Goal: Feedback & Contribution: Submit feedback/report problem

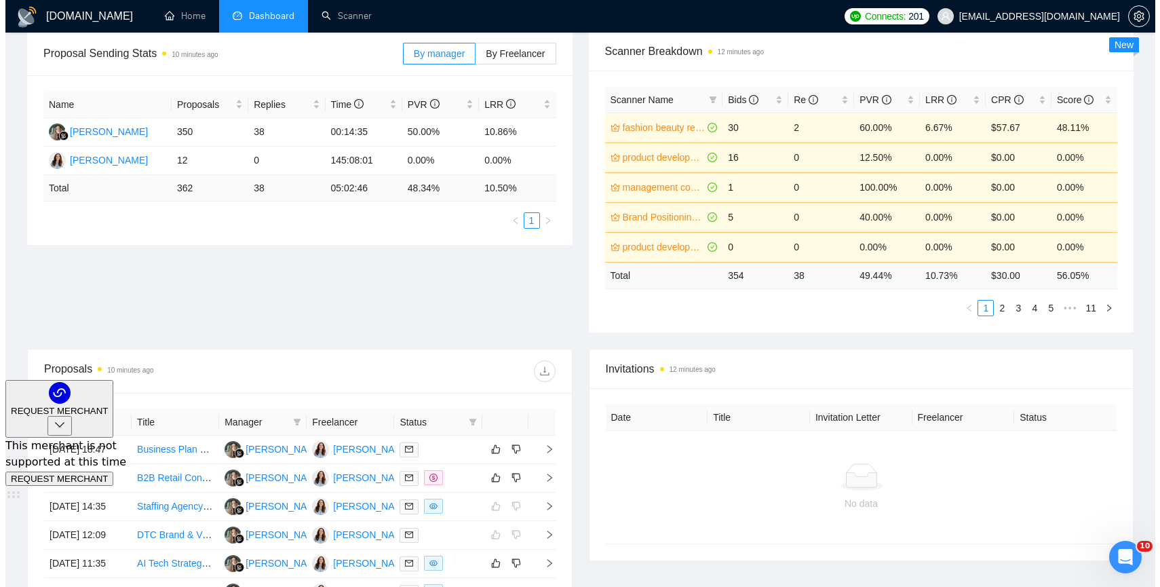
scroll to position [211, 0]
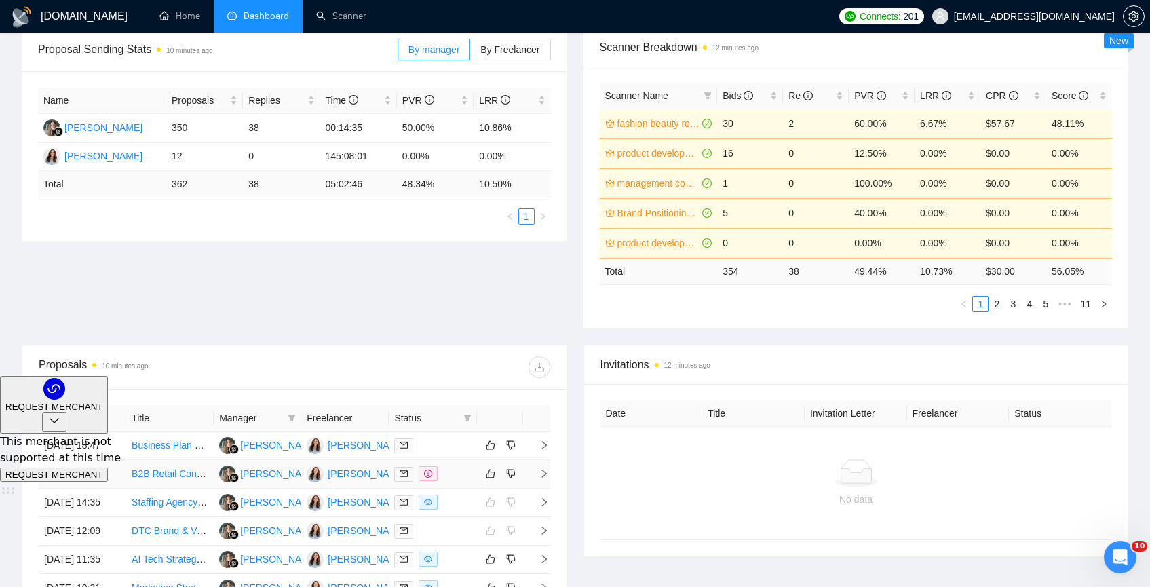
click at [204, 488] on td "B2B Retail Consultant to Guide Expansion Strategy" at bounding box center [169, 474] width 87 height 28
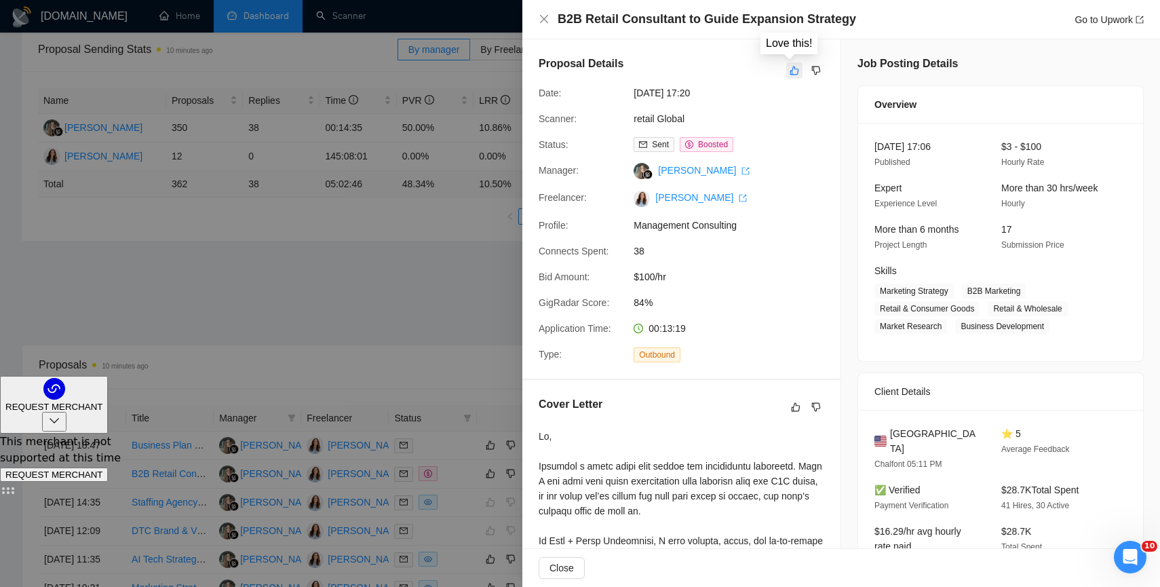
click at [788, 76] on button "button" at bounding box center [794, 70] width 16 height 16
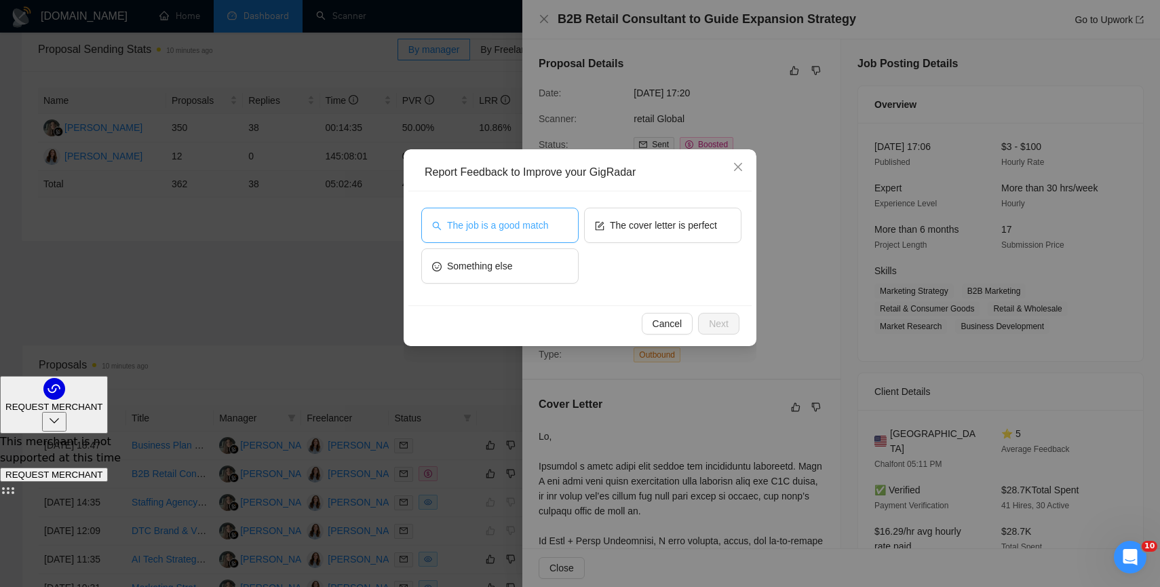
click at [538, 221] on span "The job is a good match" at bounding box center [497, 225] width 101 height 15
click at [718, 320] on span "Next" at bounding box center [719, 323] width 20 height 15
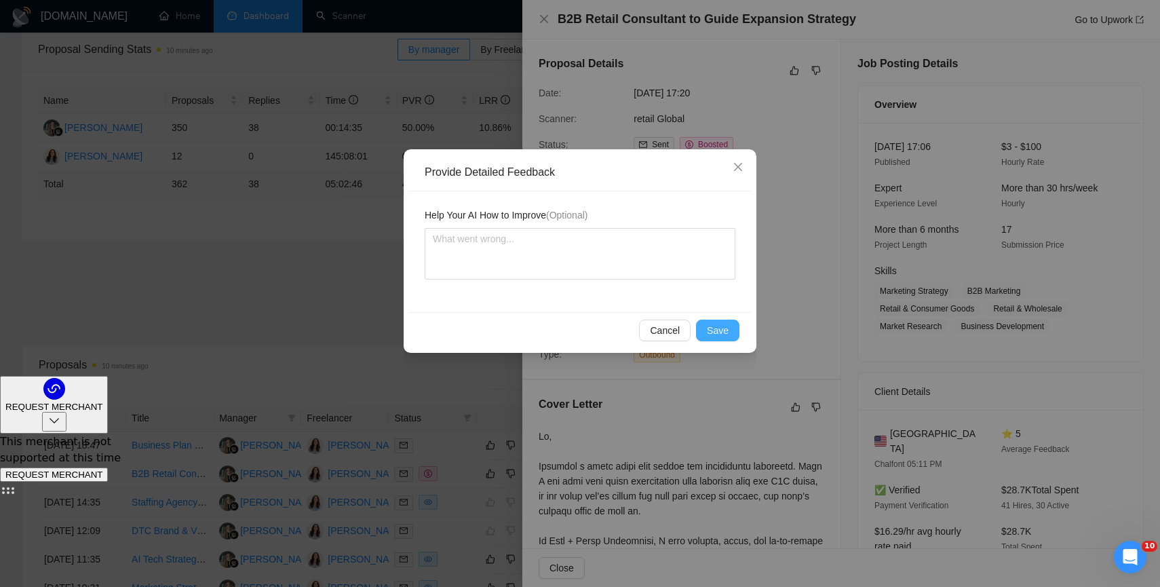
click at [710, 337] on button "Save" at bounding box center [717, 330] width 43 height 22
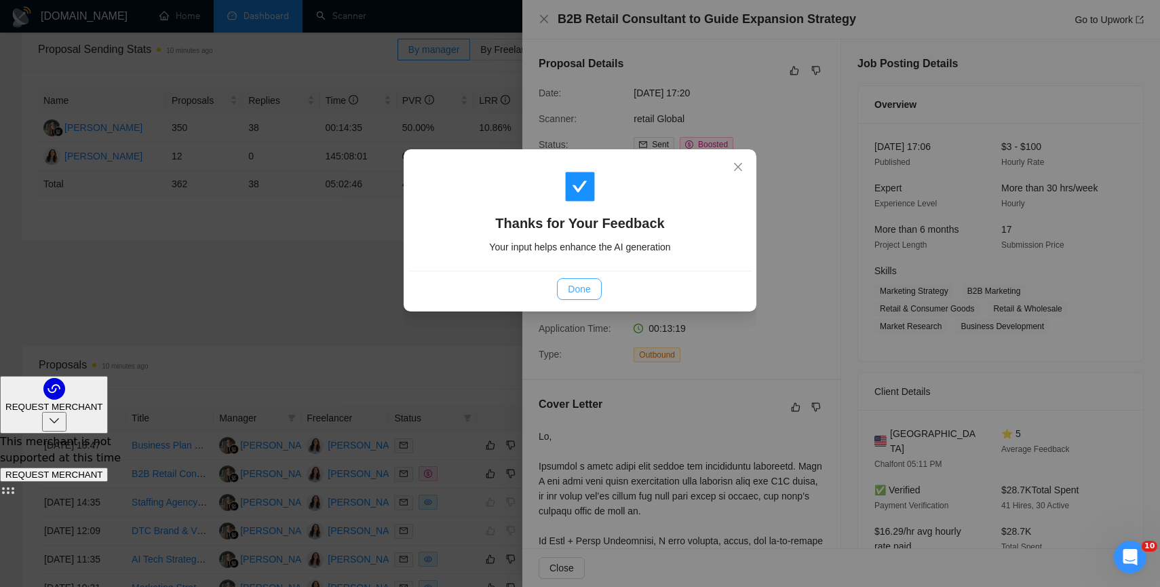
click at [568, 294] on span "Done" at bounding box center [579, 288] width 22 height 15
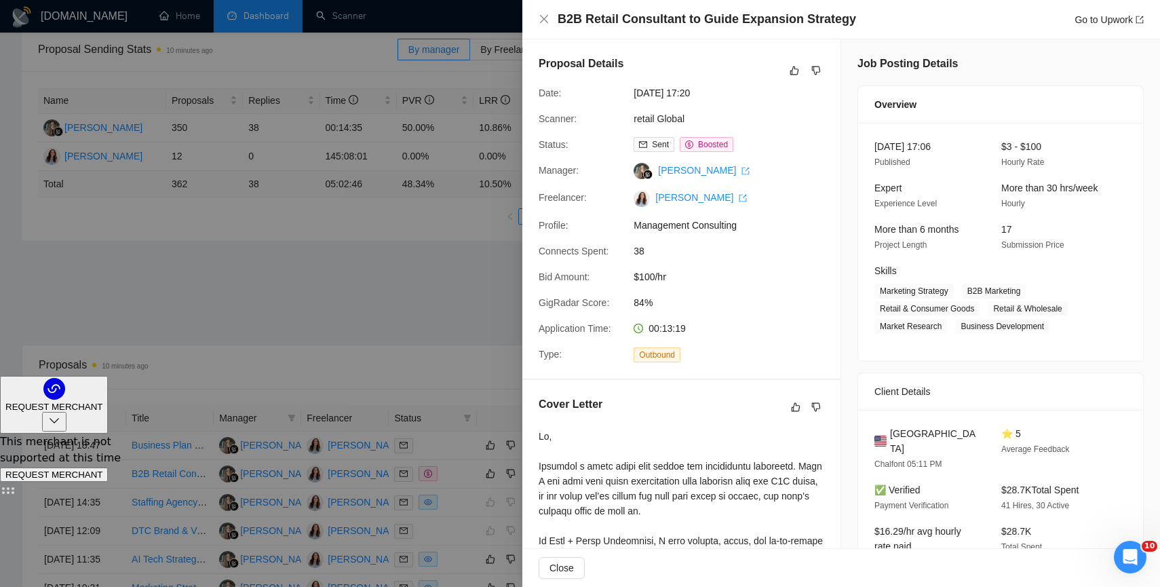
click at [353, 364] on div at bounding box center [580, 293] width 1160 height 587
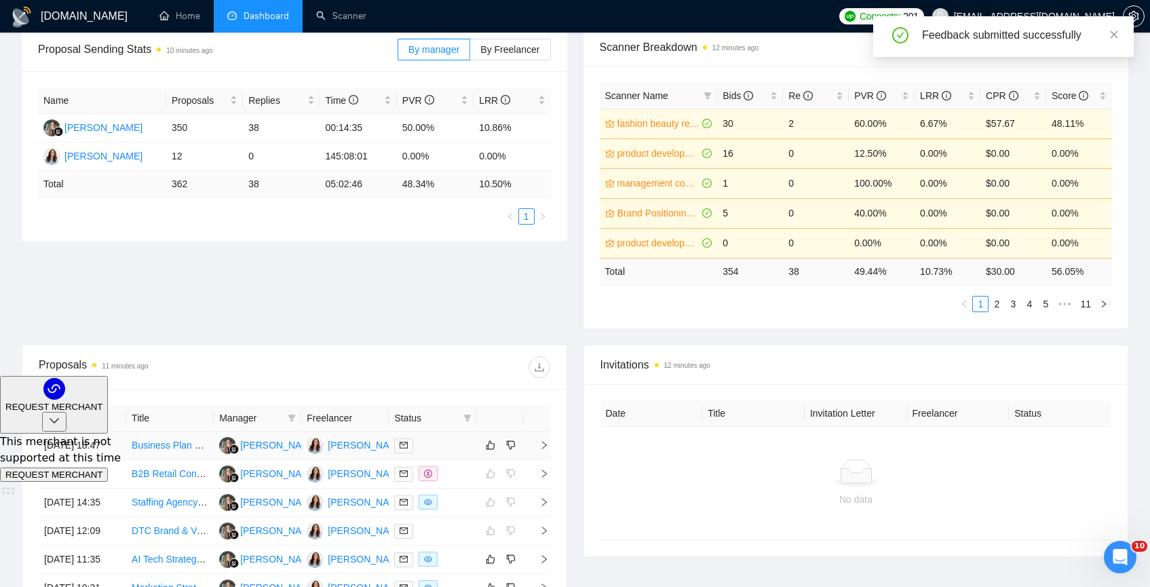
click at [195, 450] on link "Business Plan and Pitch Deck Development Expert Needed" at bounding box center [257, 444] width 251 height 11
